Goal: Information Seeking & Learning: Check status

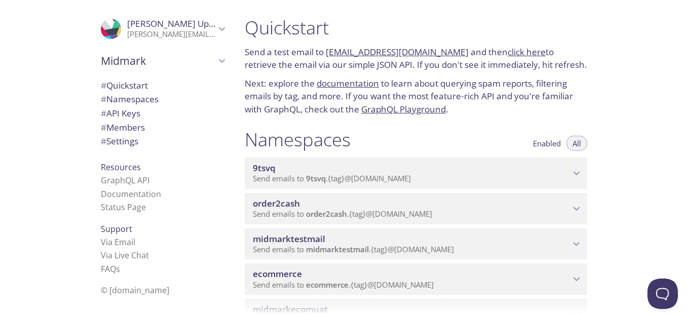
click at [327, 271] on span "ecommerce" at bounding box center [411, 273] width 317 height 11
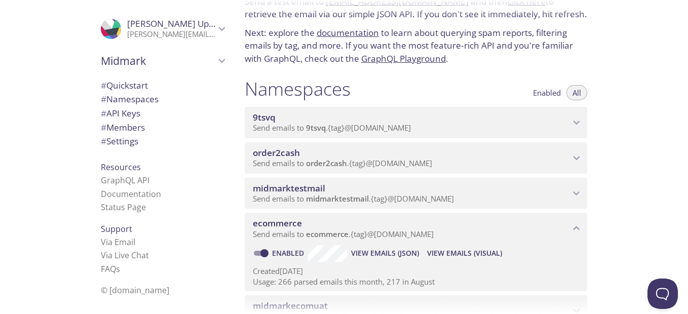
click at [459, 249] on span "View Emails (Visual)" at bounding box center [464, 253] width 75 height 12
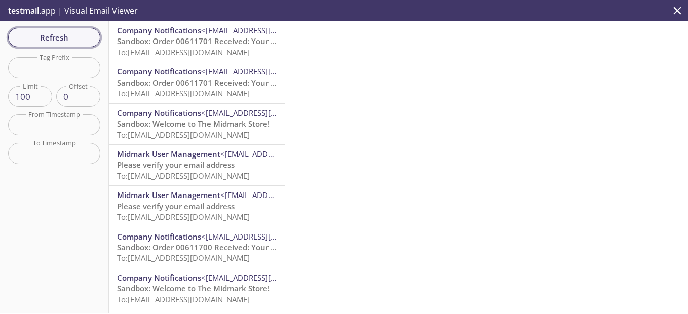
click at [62, 38] on span "Refresh" at bounding box center [54, 37] width 76 height 13
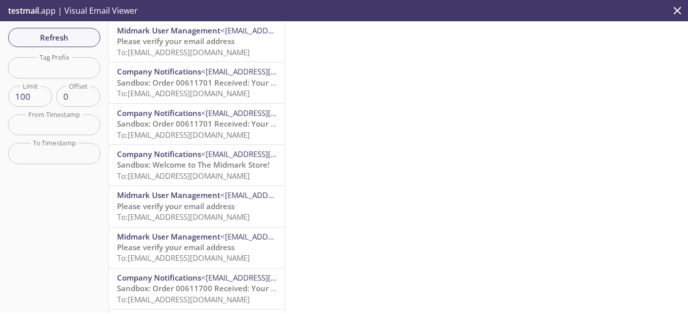
click at [160, 37] on span "Please verify your email address" at bounding box center [175, 41] width 117 height 10
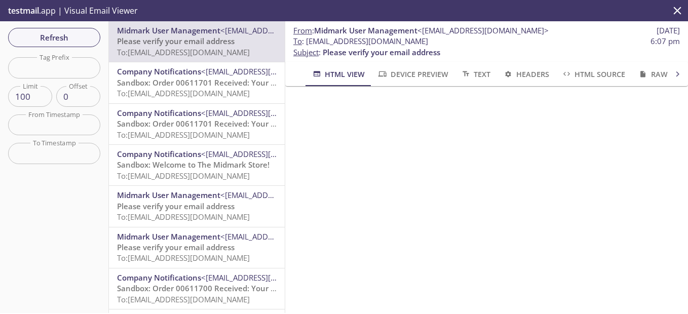
scroll to position [92, 0]
drag, startPoint x: 457, startPoint y: 41, endPoint x: 306, endPoint y: 42, distance: 151.4
click at [306, 42] on span "To : [EMAIL_ADDRESS][DOMAIN_NAME] 6:07 pm" at bounding box center [486, 41] width 386 height 11
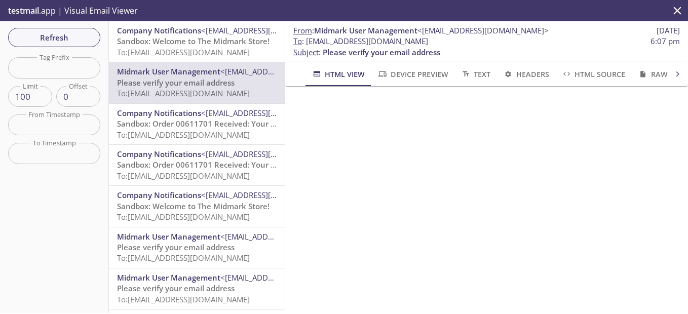
click at [187, 45] on span "Sandbox: Welcome to The Midmark Store!" at bounding box center [193, 41] width 152 height 10
